Goal: Check status: Check status

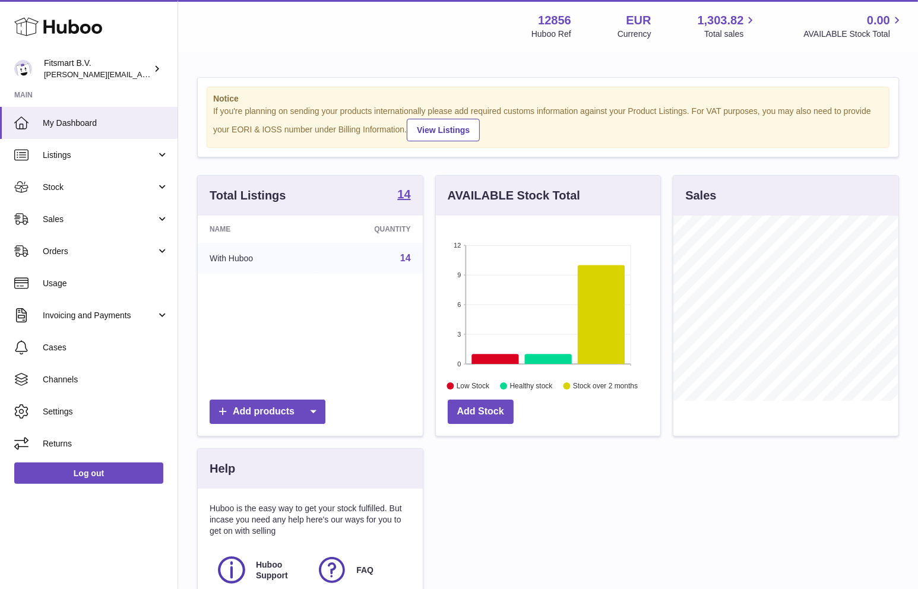
scroll to position [185, 224]
click at [64, 214] on span "Sales" at bounding box center [99, 219] width 113 height 11
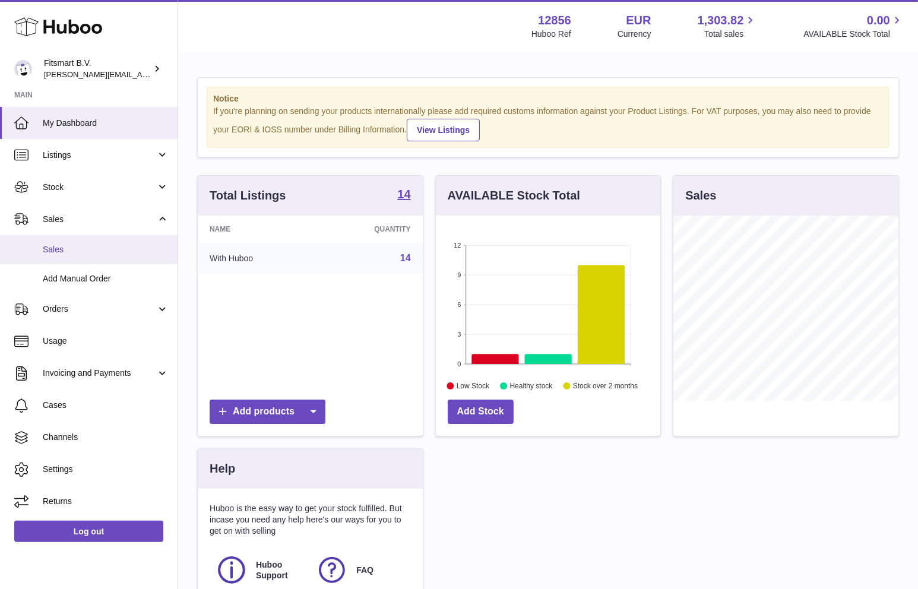
click at [97, 246] on span "Sales" at bounding box center [106, 249] width 126 height 11
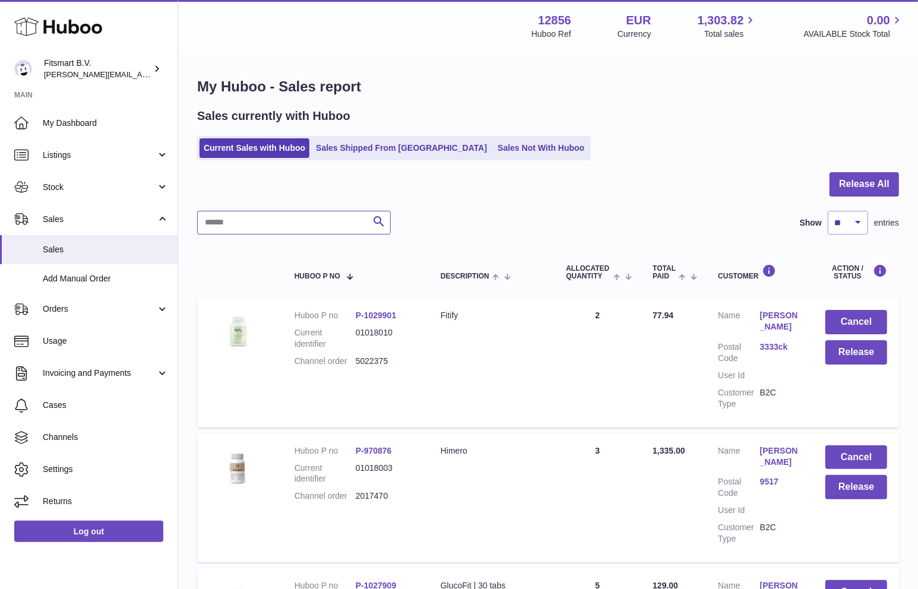
click at [291, 220] on input "text" at bounding box center [294, 223] width 194 height 24
paste input "*******"
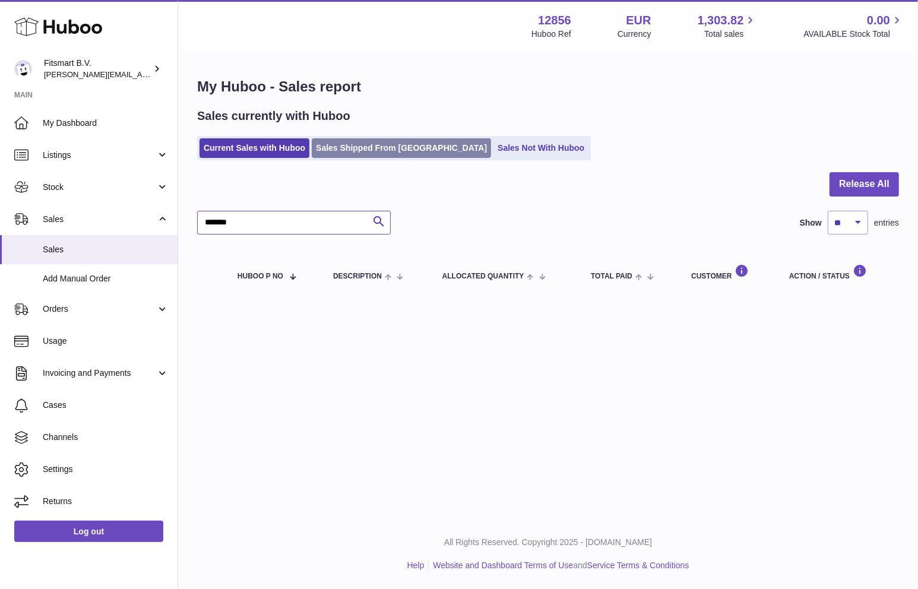
type input "*******"
click at [351, 144] on link "Sales Shipped From Huboo" at bounding box center [401, 148] width 179 height 20
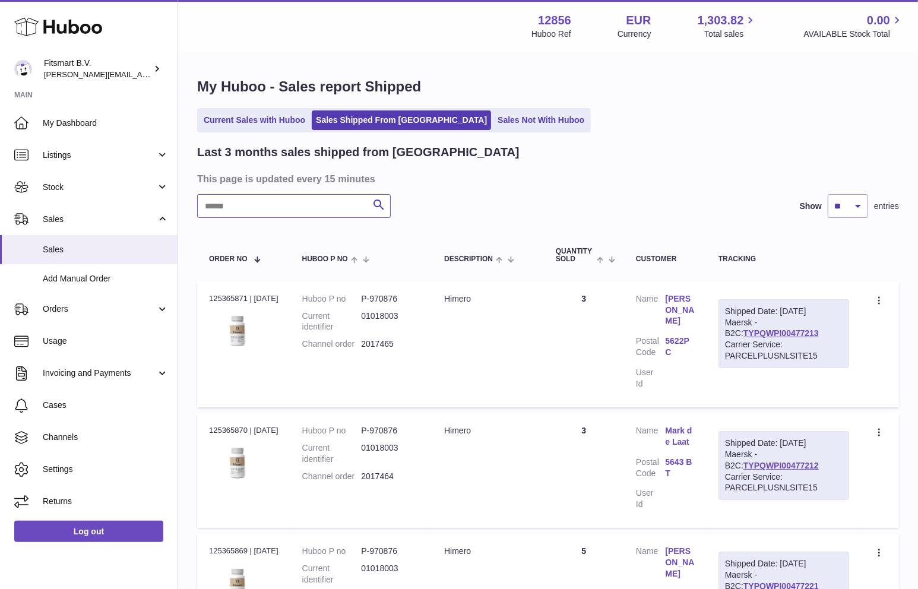
click at [305, 207] on input "text" at bounding box center [294, 206] width 194 height 24
paste input "*******"
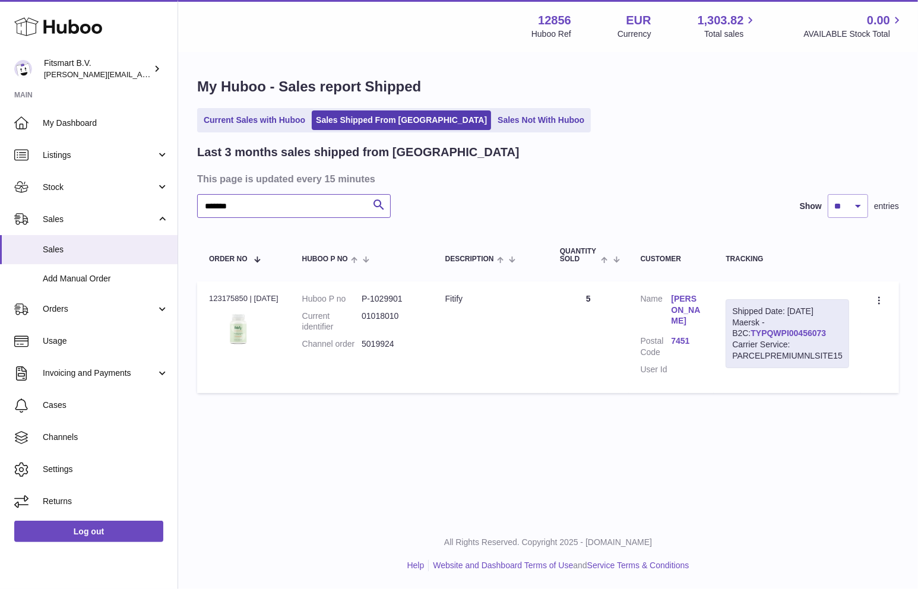
type input "*******"
click at [765, 333] on link "TYPQWPI00456073" at bounding box center [787, 332] width 75 height 9
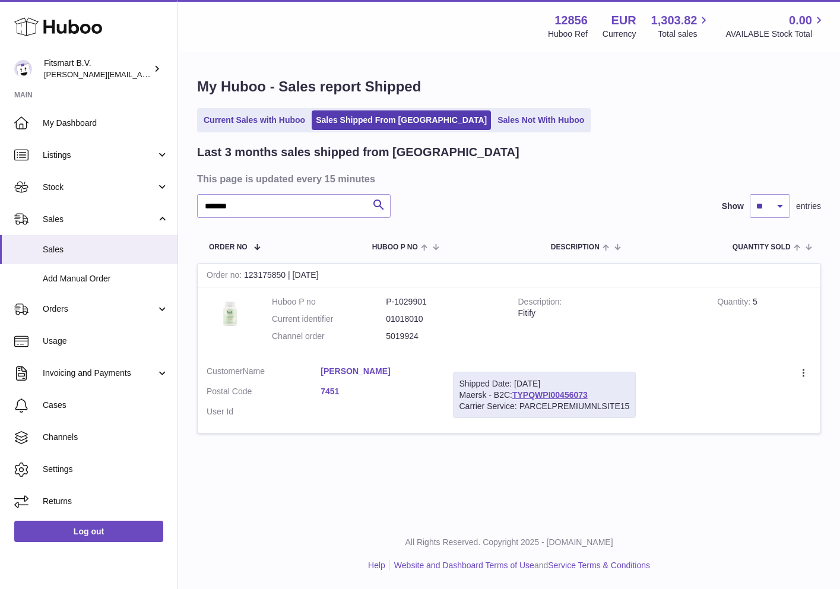
click at [381, 376] on link "Camilla Schow" at bounding box center [378, 371] width 114 height 11
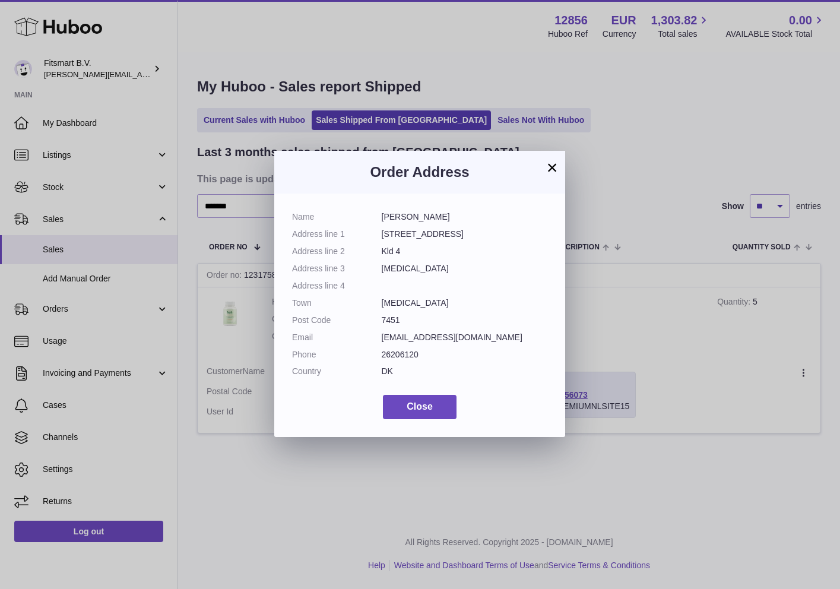
drag, startPoint x: 381, startPoint y: 231, endPoint x: 458, endPoint y: 232, distance: 76.6
click at [458, 232] on dd "Præstegårdvej 10 D" at bounding box center [465, 234] width 166 height 11
copy dd "Præstegårdvej 10 D"
drag, startPoint x: 382, startPoint y: 249, endPoint x: 401, endPoint y: 247, distance: 19.1
click at [401, 247] on dd "Kld 4" at bounding box center [465, 251] width 166 height 11
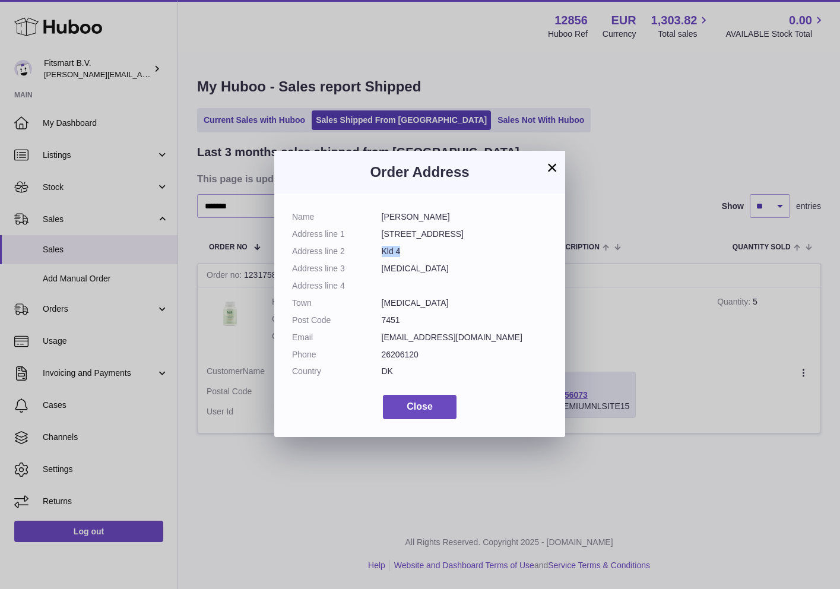
copy dd "Kld 4"
click at [390, 269] on dd "Sunds" at bounding box center [465, 268] width 166 height 11
copy dd "Sunds"
click at [386, 317] on dd "7451" at bounding box center [465, 320] width 166 height 11
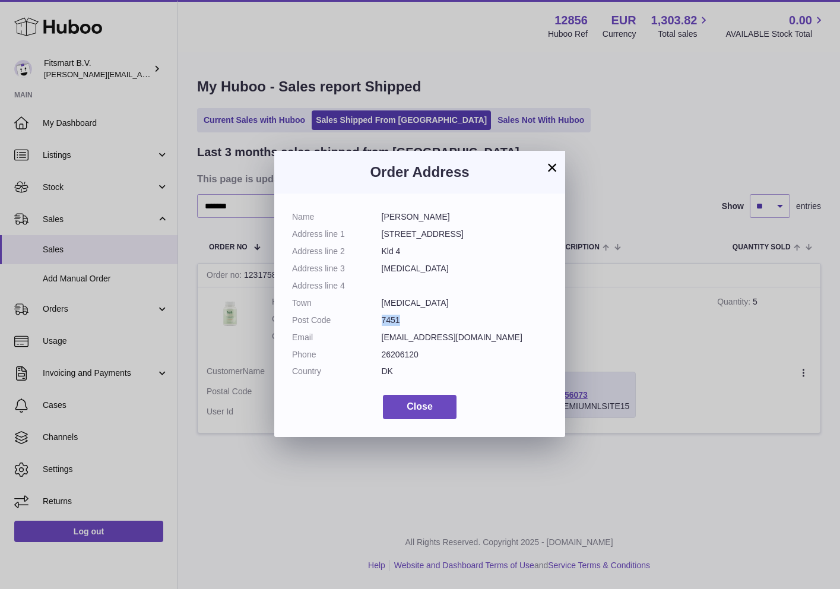
click at [387, 317] on dd "7451" at bounding box center [465, 320] width 166 height 11
copy dd "7451"
click at [594, 341] on div "× Order Address Name Camilla Schow Address line 1 Præstegårdvej 10 D Address li…" at bounding box center [420, 294] width 840 height 589
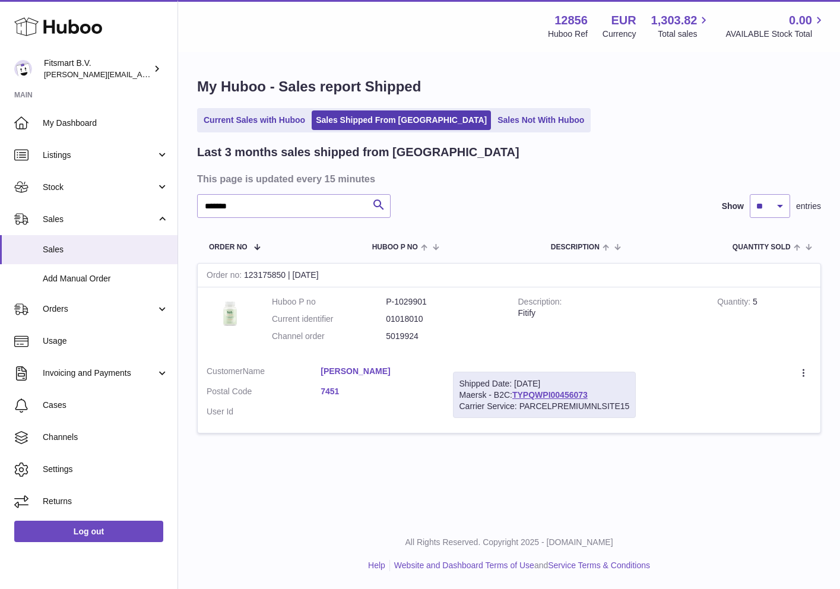
click at [405, 334] on dd "5019924" at bounding box center [443, 336] width 114 height 11
copy dd "5019924"
